Goal: Navigation & Orientation: Understand site structure

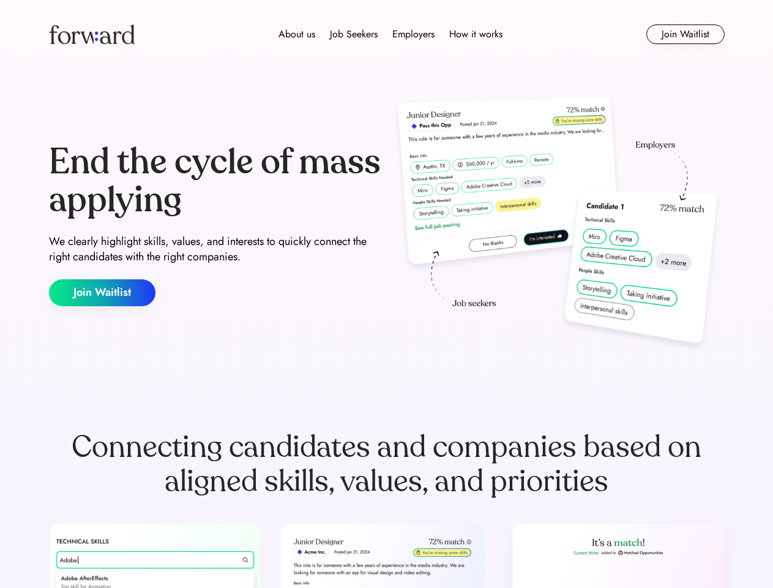
click at [386, 294] on div "End the cycle of mass applying We clearly highlight skills, values, and interes…" at bounding box center [387, 224] width 676 height 263
click at [387, 34] on div "About us Job Seekers Employers How it works" at bounding box center [390, 34] width 482 height 15
click at [92, 34] on img at bounding box center [92, 34] width 86 height 20
click at [391, 34] on div "About us Job Seekers Employers How it works" at bounding box center [390, 34] width 482 height 15
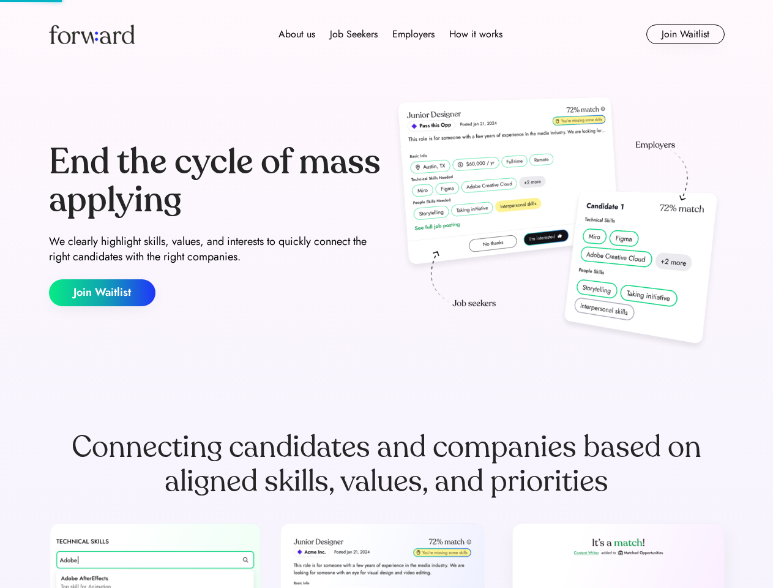
click at [297, 34] on div "About us" at bounding box center [297, 34] width 37 height 15
click at [354, 34] on div "Job Seekers" at bounding box center [354, 34] width 48 height 15
click at [413, 34] on div "Employers" at bounding box center [413, 34] width 42 height 15
click at [475, 34] on div "How it works" at bounding box center [475, 34] width 53 height 15
click at [685, 34] on button "Join Waitlist" at bounding box center [686, 34] width 78 height 20
